Goal: Information Seeking & Learning: Understand process/instructions

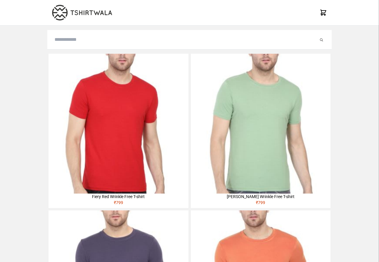
click at [64, 93] on img at bounding box center [119, 124] width 140 height 140
